Goal: Task Accomplishment & Management: Complete application form

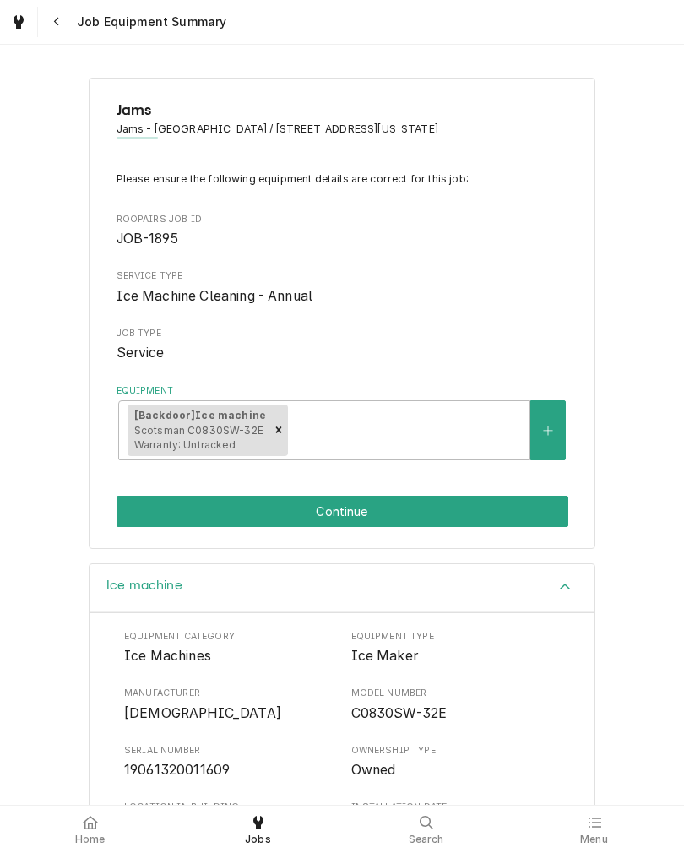
click at [127, 514] on button "Continue" at bounding box center [343, 511] width 452 height 31
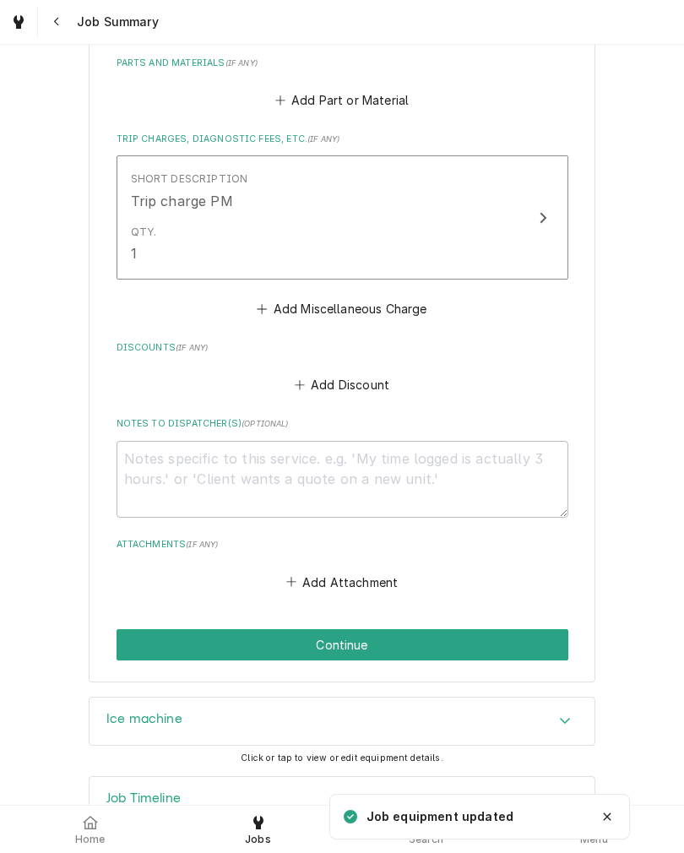
scroll to position [804, 0]
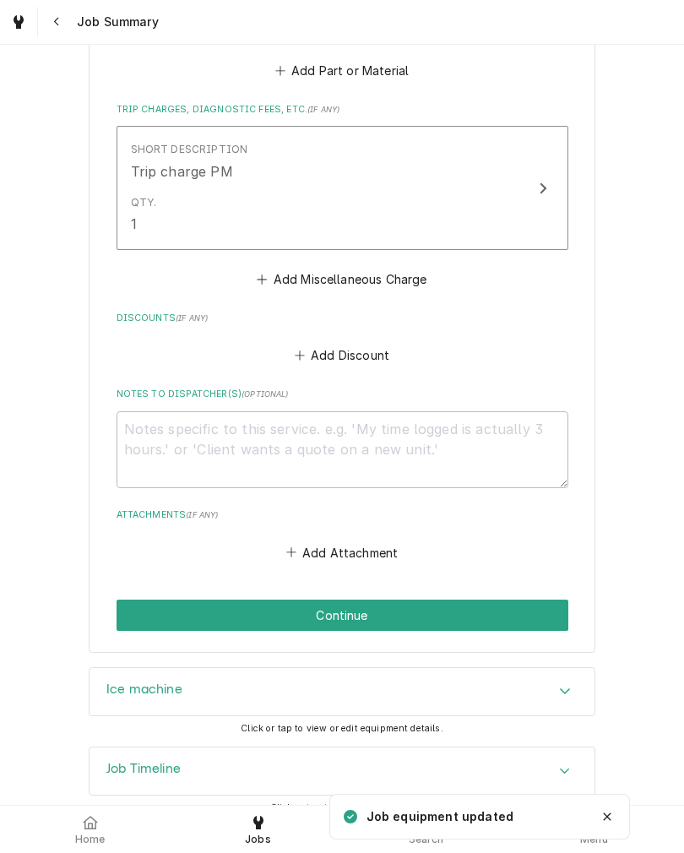
click at [138, 613] on button "Continue" at bounding box center [343, 614] width 452 height 31
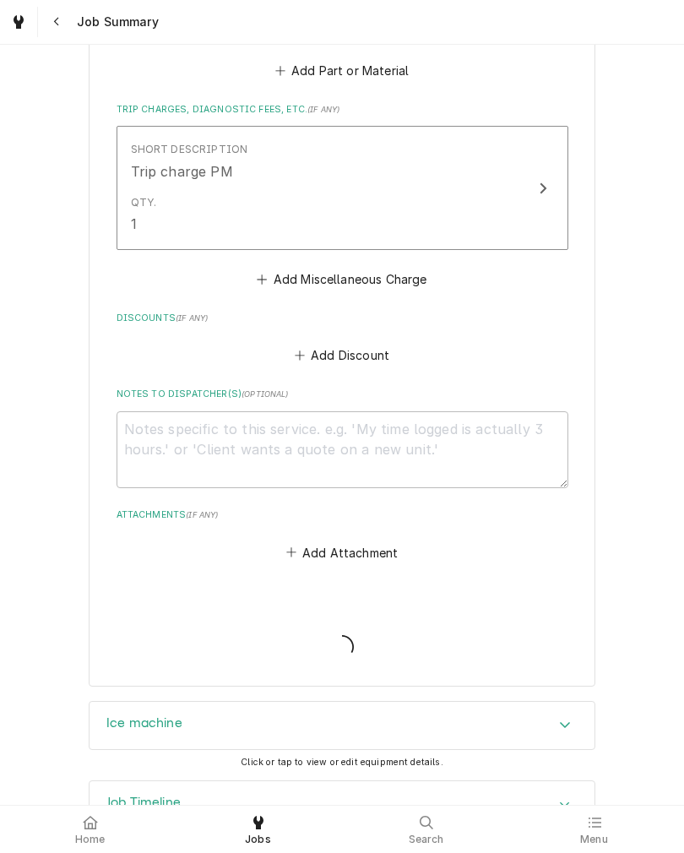
type textarea "x"
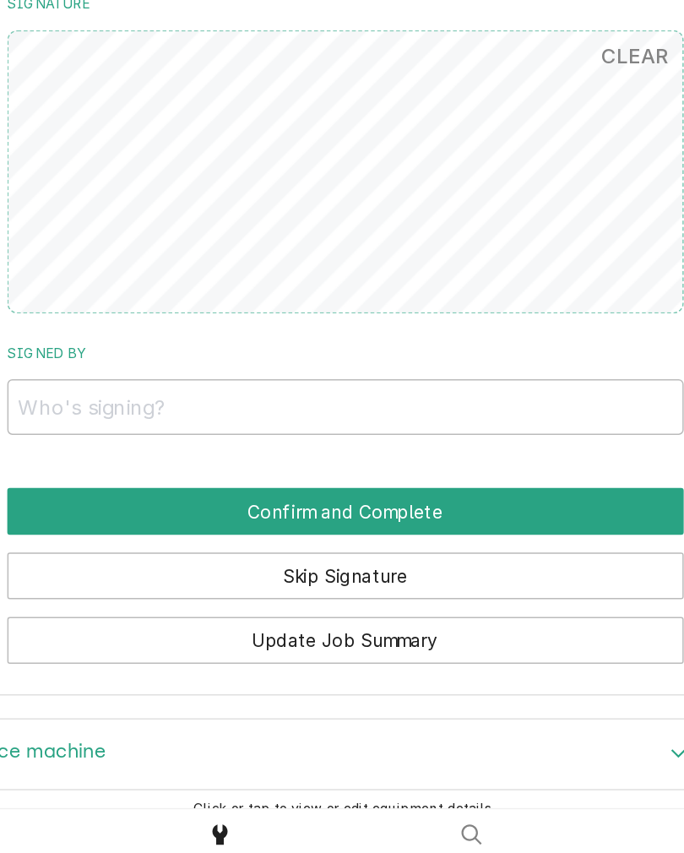
scroll to position [735, 0]
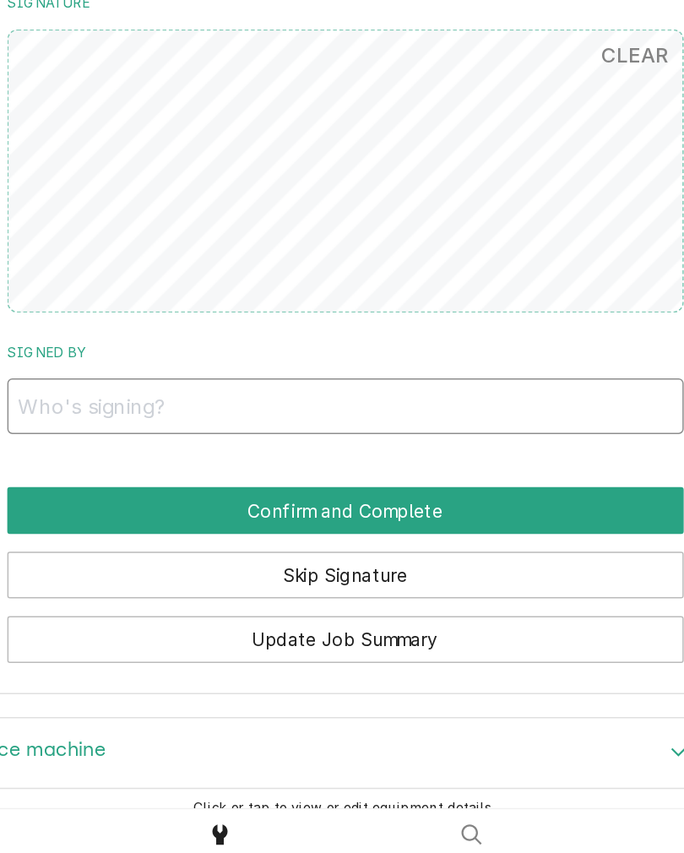
click at [117, 518] on input "Signed By" at bounding box center [343, 536] width 452 height 37
type input "Manager"
click at [117, 590] on button "Confirm and Complete" at bounding box center [343, 605] width 452 height 31
